Goal: Complete application form: Complete application form

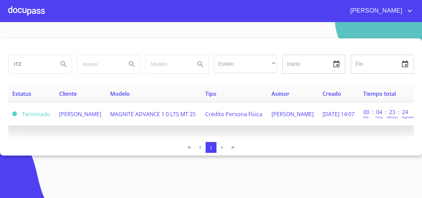
click at [82, 119] on td "[PERSON_NAME]" at bounding box center [80, 114] width 51 height 23
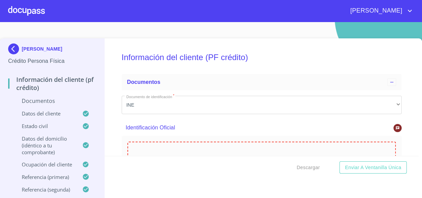
click at [258, 163] on icon at bounding box center [262, 167] width 8 height 8
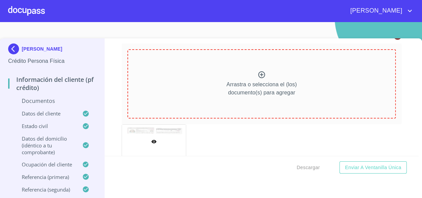
click at [258, 74] on icon at bounding box center [262, 75] width 8 height 8
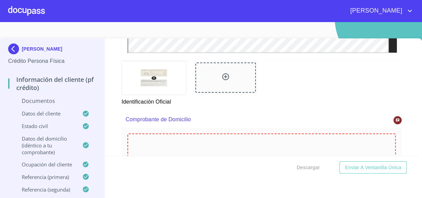
scroll to position [319, 0]
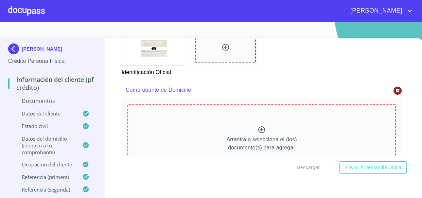
click at [258, 133] on icon at bounding box center [262, 130] width 8 height 8
click at [258, 129] on icon at bounding box center [262, 130] width 8 height 8
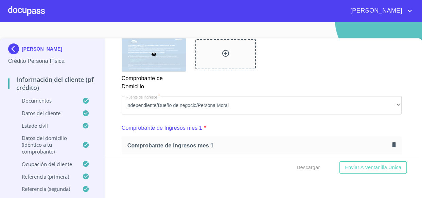
scroll to position [597, 0]
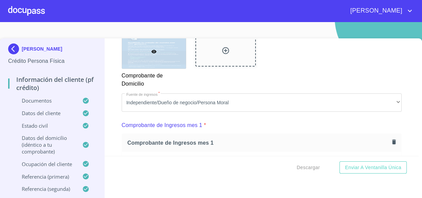
click at [346, 159] on div "Descargar Enviar a Ventanilla única" at bounding box center [262, 167] width 314 height 23
drag, startPoint x: 376, startPoint y: 179, endPoint x: 364, endPoint y: 162, distance: 20.7
click at [375, 179] on div "Información del cliente (PF crédito) Documentos Documento de identificación   *…" at bounding box center [262, 122] width 314 height 169
click at [364, 162] on button "Enviar a Ventanilla única" at bounding box center [373, 167] width 67 height 13
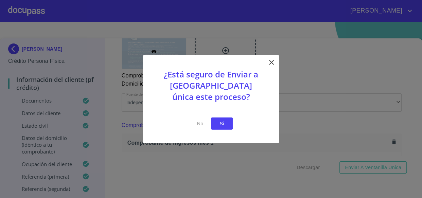
click at [222, 124] on span "Si" at bounding box center [222, 123] width 11 height 8
